Goal: Find specific page/section: Find specific page/section

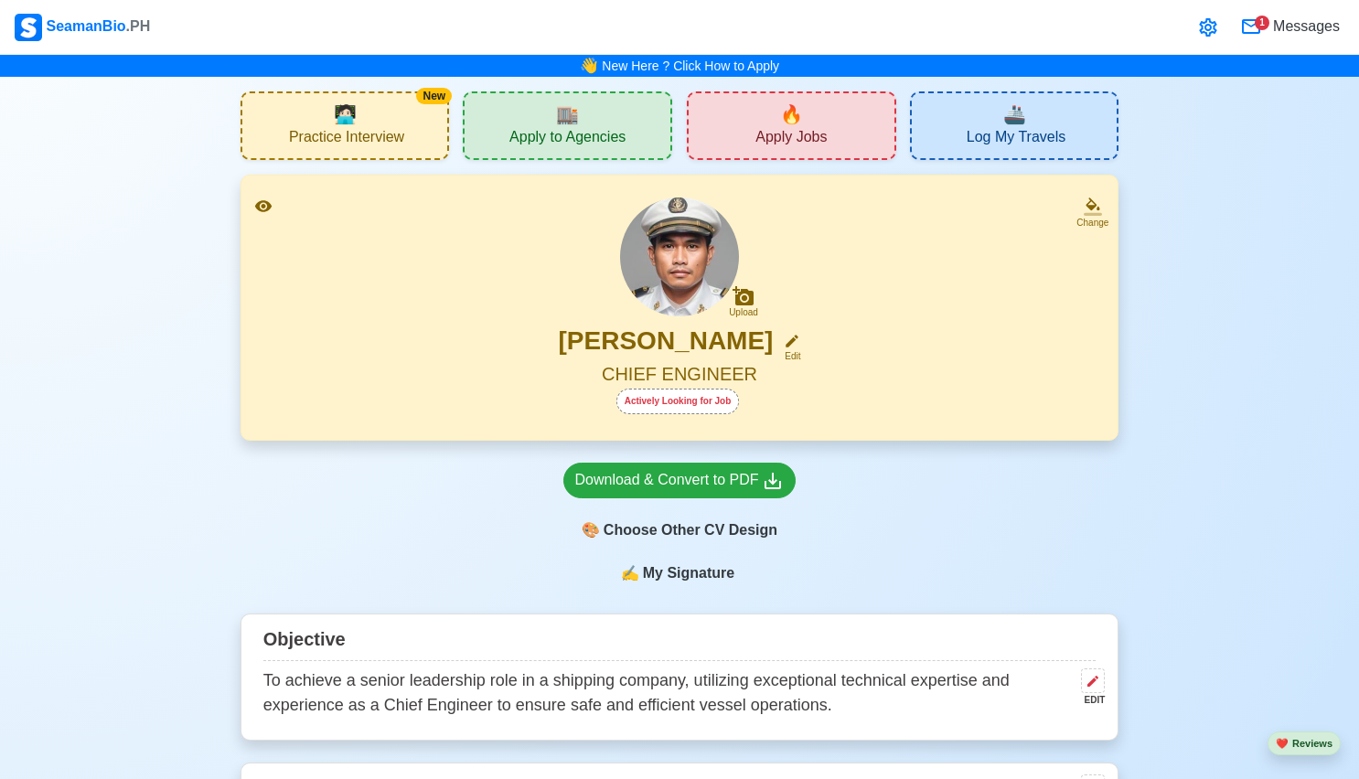
click at [664, 133] on div "🏬 Apply to Agencies" at bounding box center [567, 125] width 209 height 69
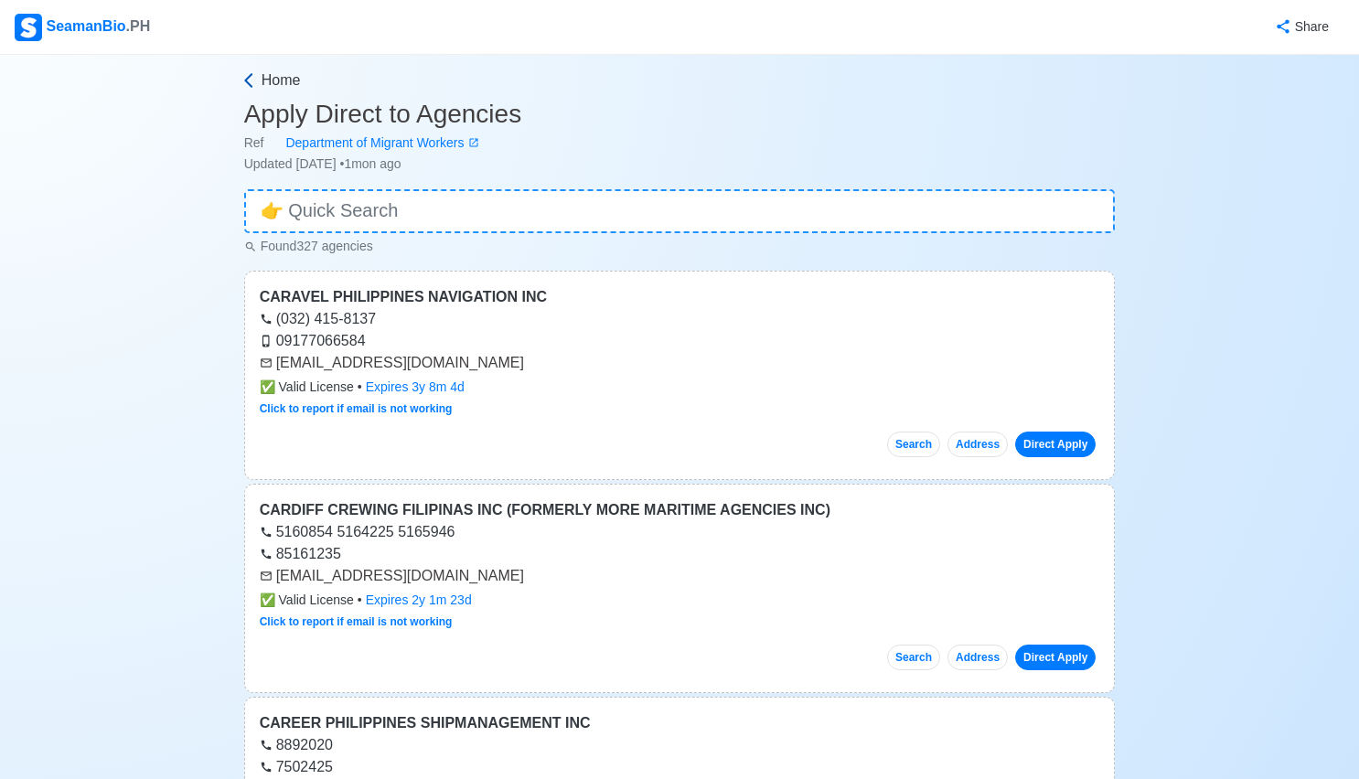
drag, startPoint x: 281, startPoint y: 77, endPoint x: 320, endPoint y: 78, distance: 39.3
click at [281, 77] on span "Home" at bounding box center [280, 80] width 39 height 22
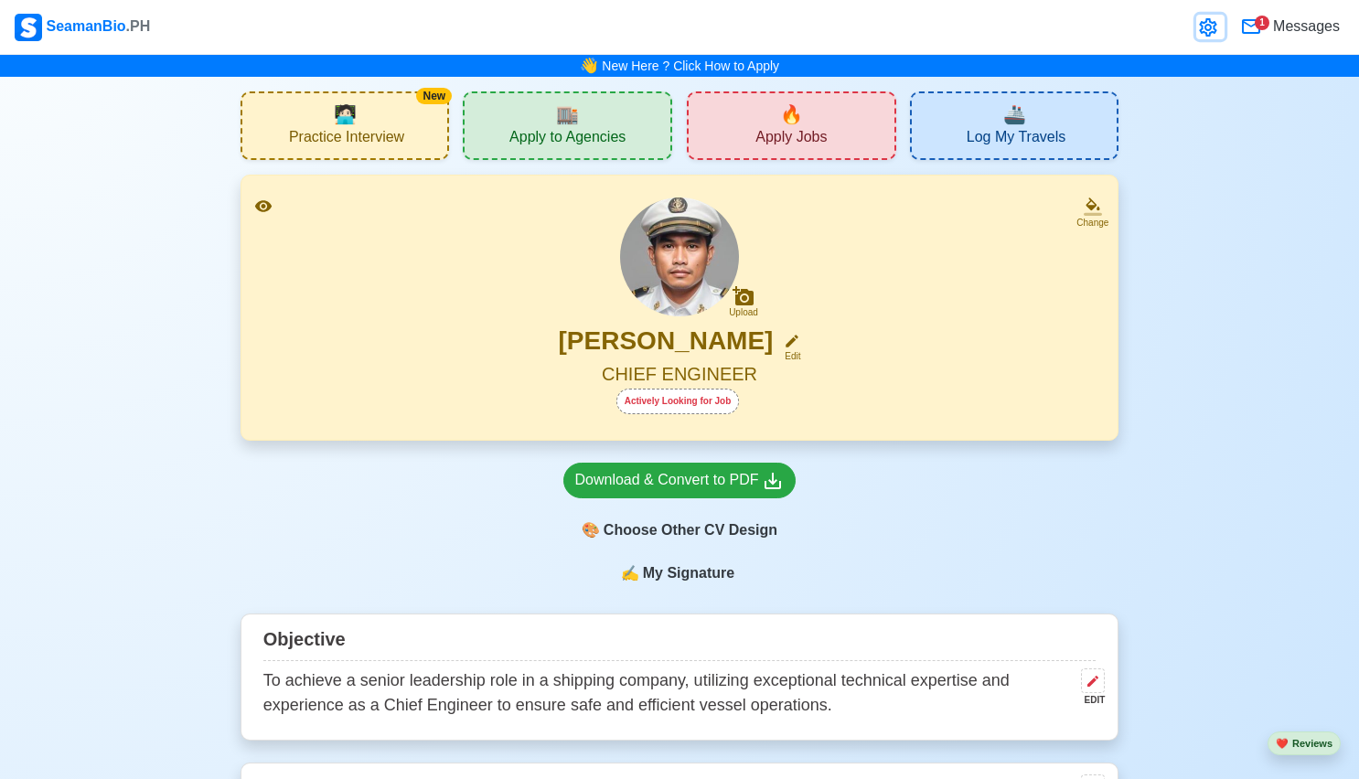
click at [1205, 24] on icon at bounding box center [1208, 27] width 22 height 22
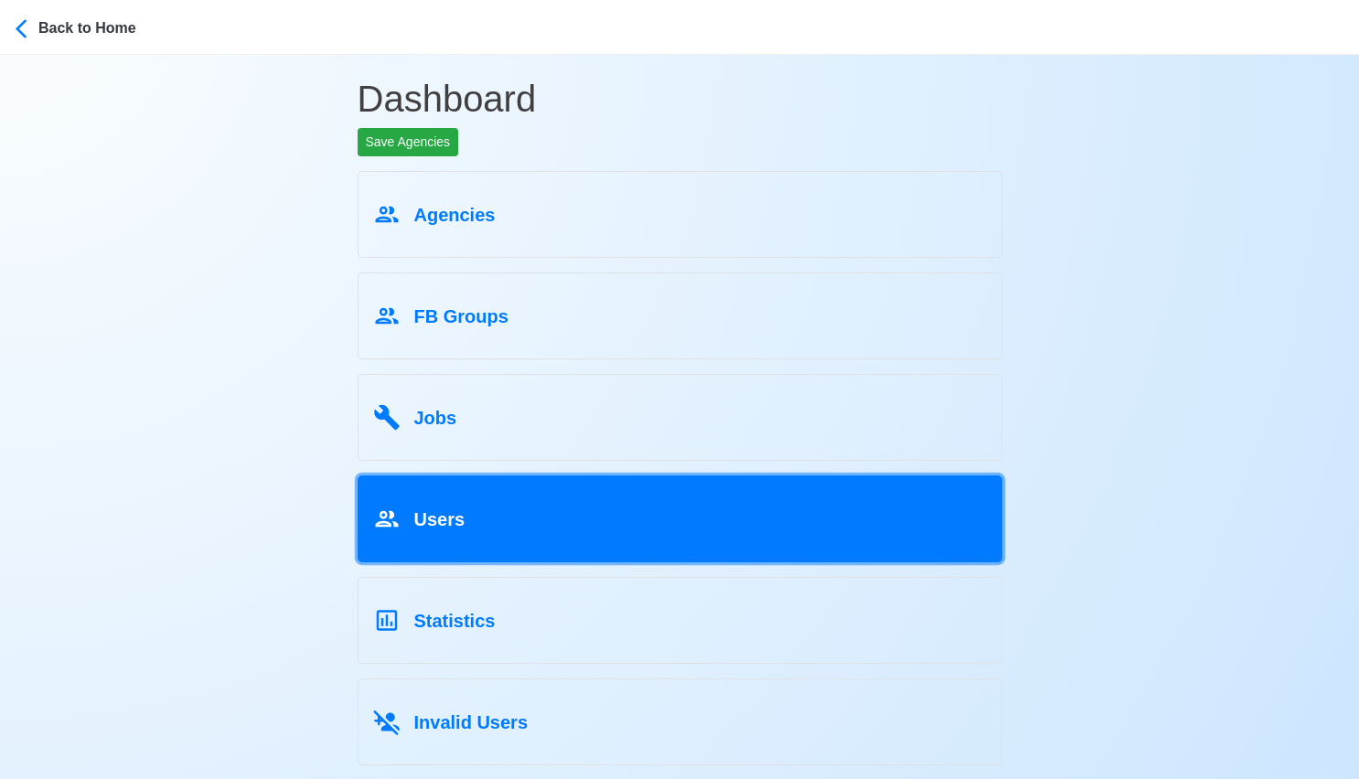
click at [506, 513] on div "Users" at bounding box center [679, 515] width 613 height 35
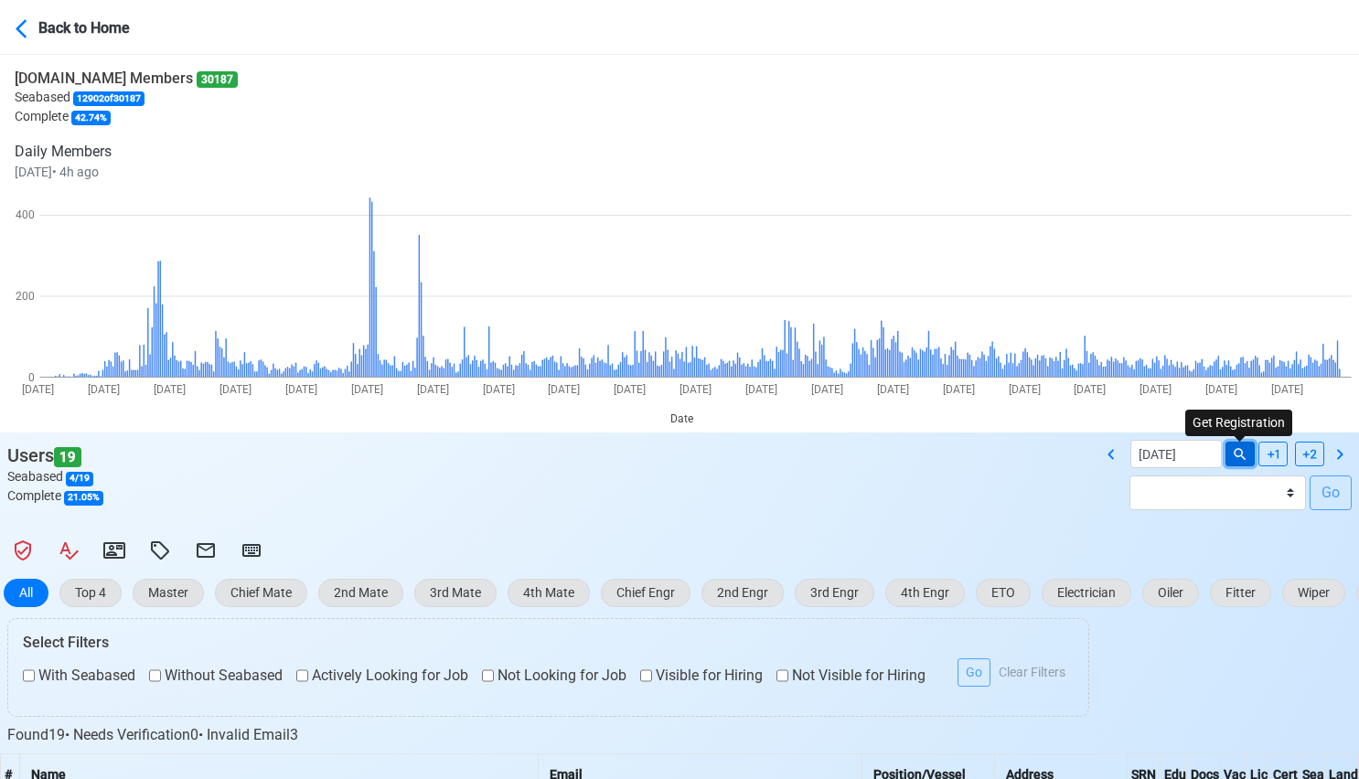
click at [1242, 454] on icon at bounding box center [1239, 454] width 16 height 16
click at [1107, 456] on icon at bounding box center [1111, 454] width 22 height 22
type input "[DATE]"
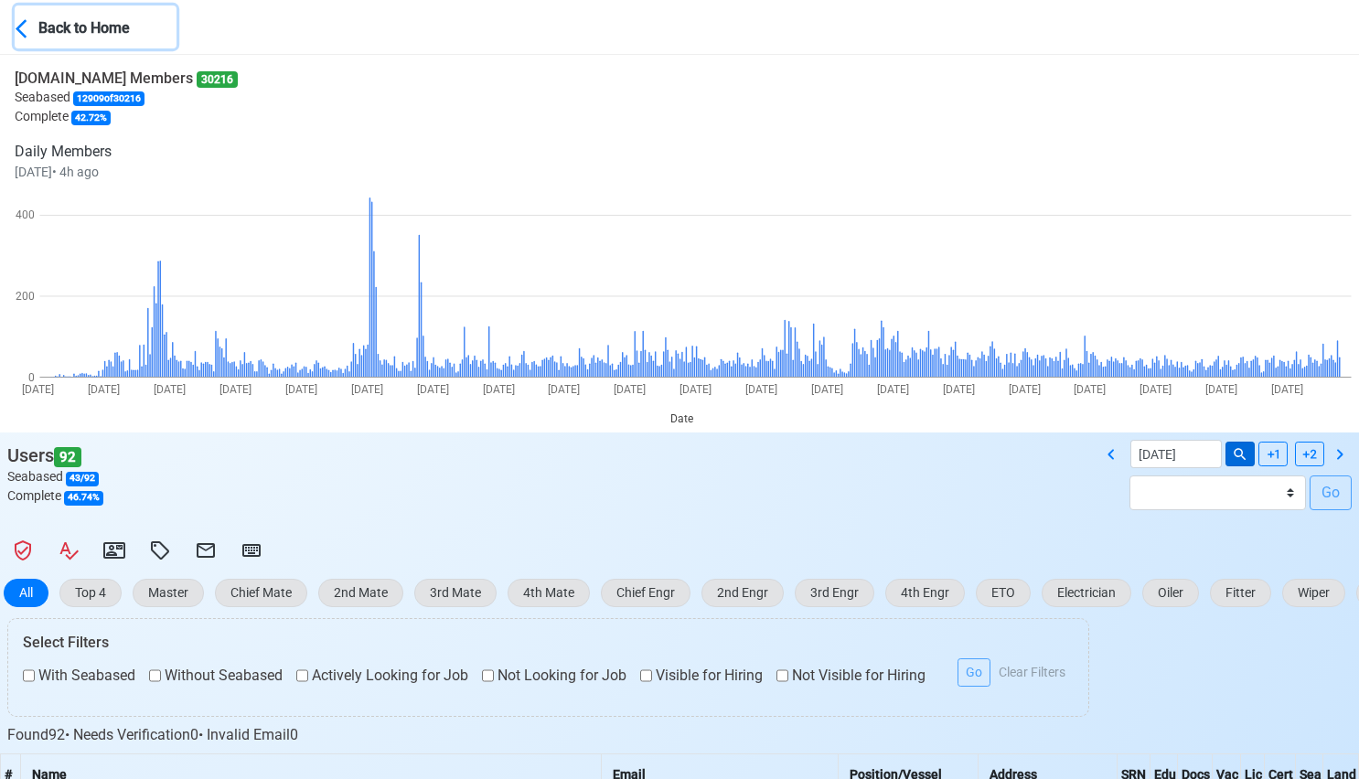
click at [45, 23] on div "Back to Home" at bounding box center [106, 27] width 137 height 26
